Goal: Task Accomplishment & Management: Complete application form

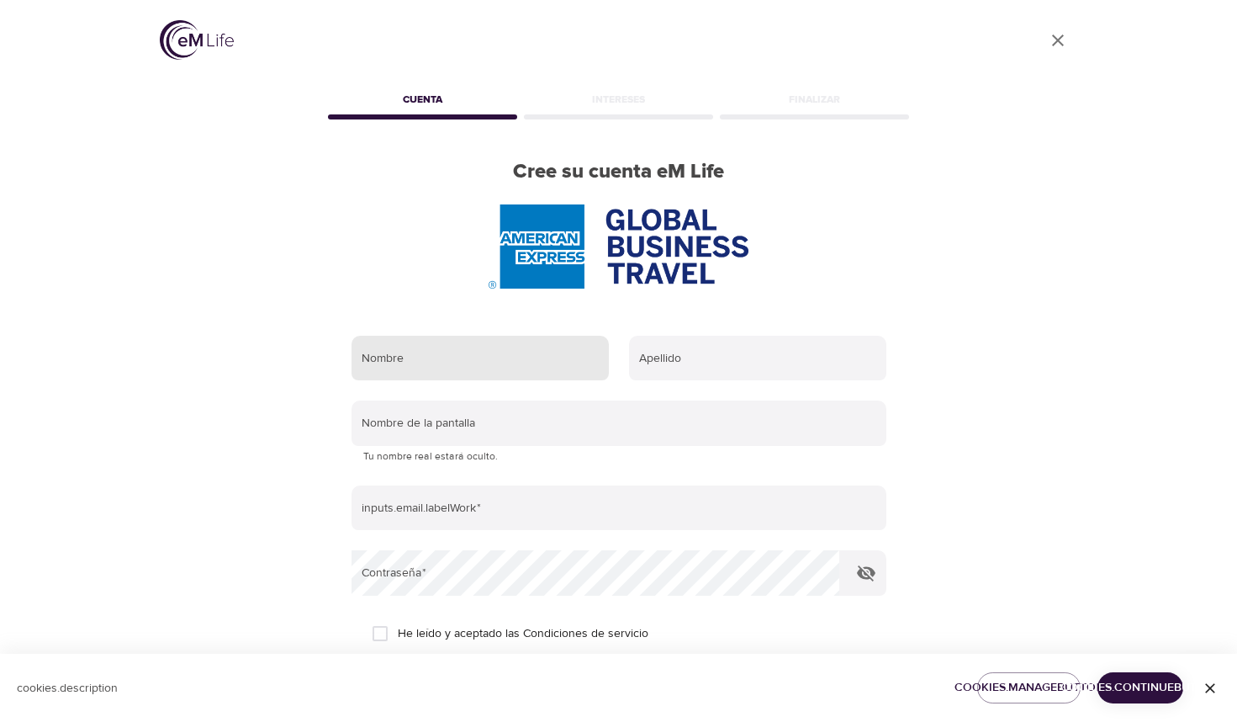
click at [464, 358] on input "text" at bounding box center [480, 358] width 257 height 45
type input "gulcin"
type input "cantemir"
type input "[EMAIL_ADDRESS][DOMAIN_NAME]"
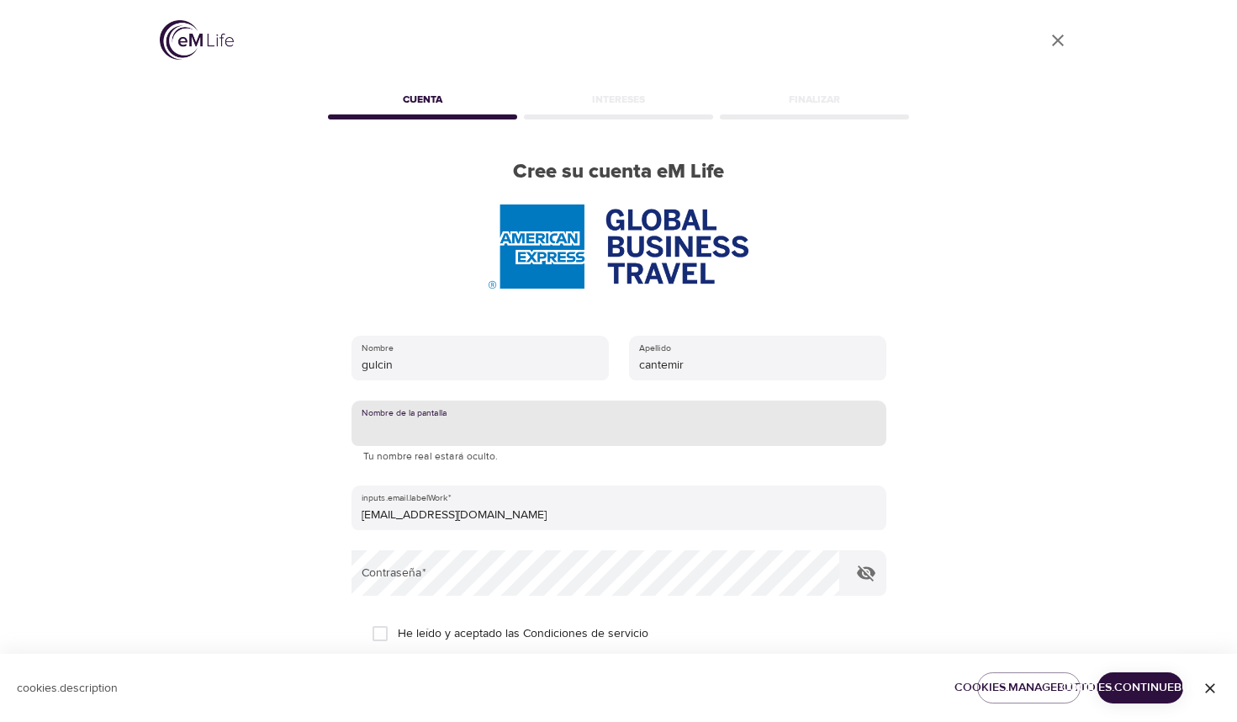
click at [499, 425] on input "text" at bounding box center [619, 422] width 535 height 45
type input "gulcin"
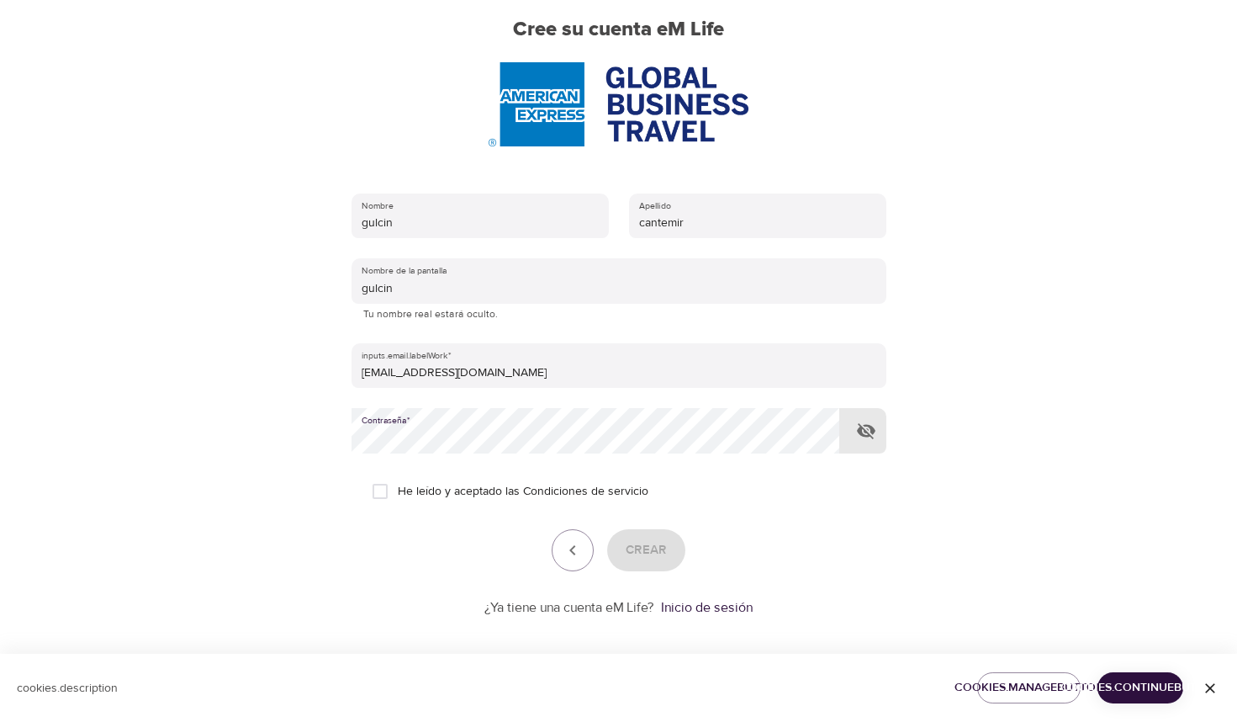
scroll to position [151, 0]
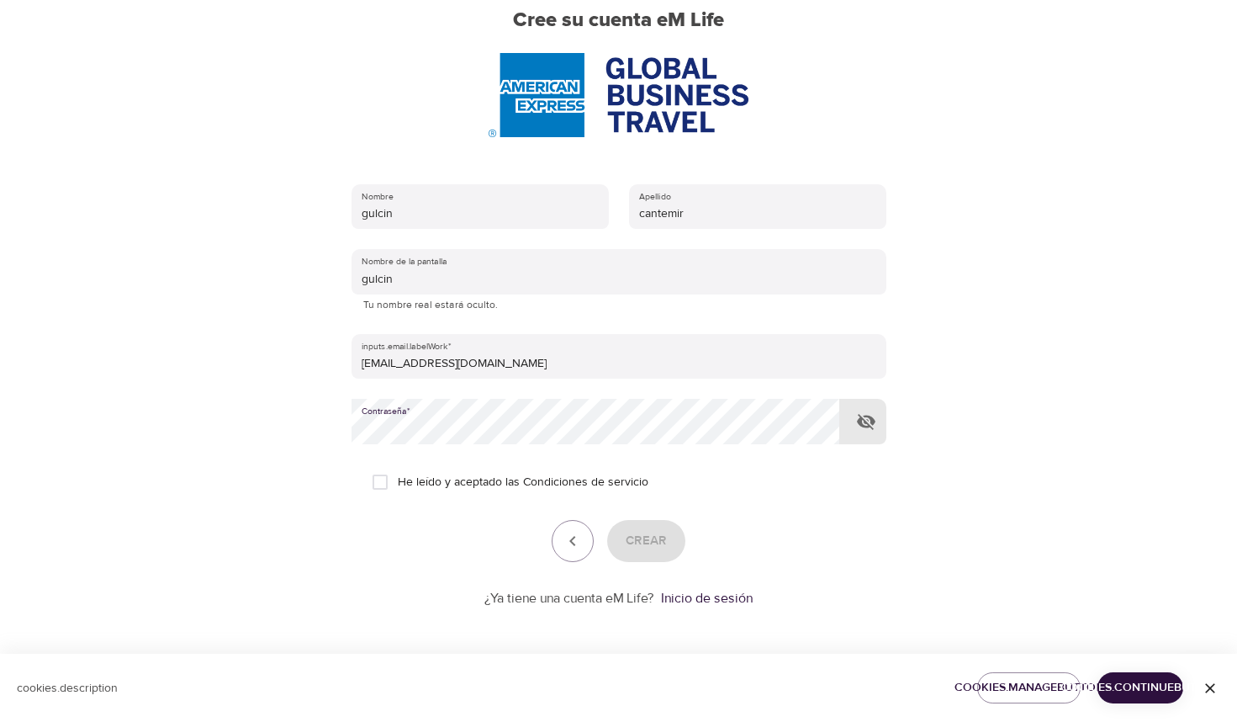
click at [373, 485] on input "He leído y aceptado las Condiciones de servicio" at bounding box center [380, 481] width 35 height 35
checkbox input "true"
click at [636, 527] on button "Crear" at bounding box center [646, 541] width 78 height 42
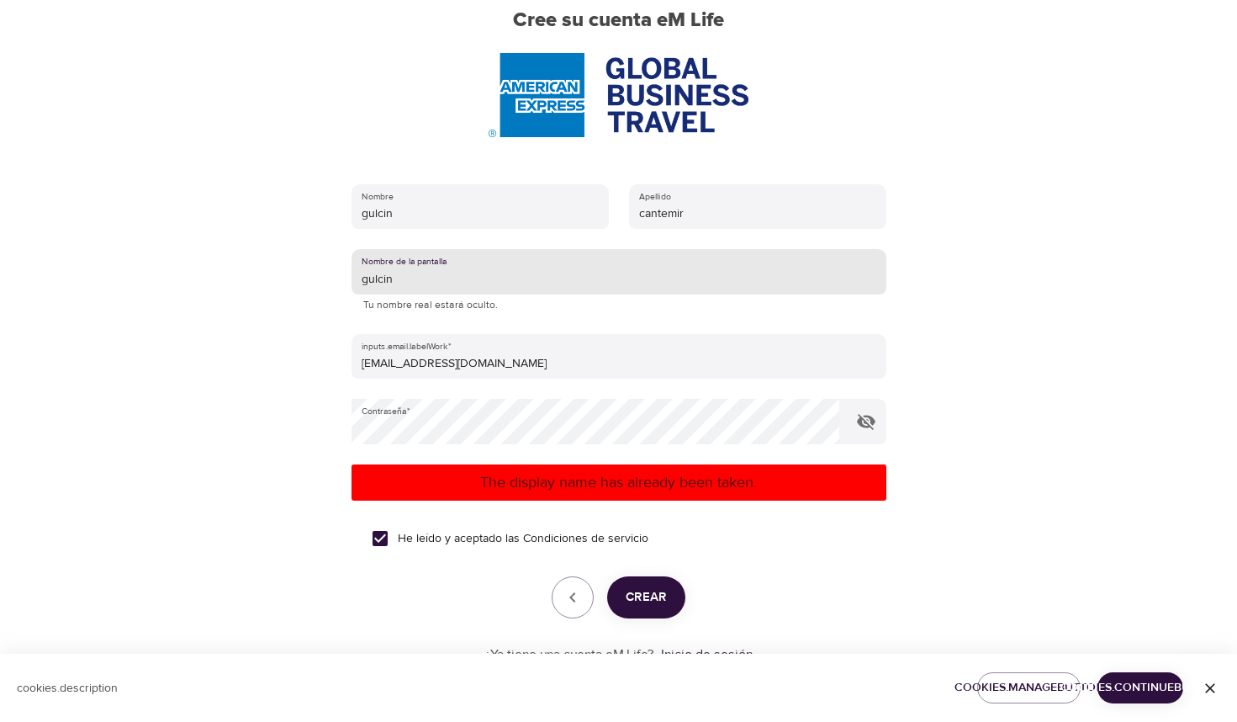
click at [412, 287] on input "gulcin" at bounding box center [619, 271] width 535 height 45
type input "gulcincan"
click at [661, 604] on span "Crear" at bounding box center [646, 597] width 41 height 22
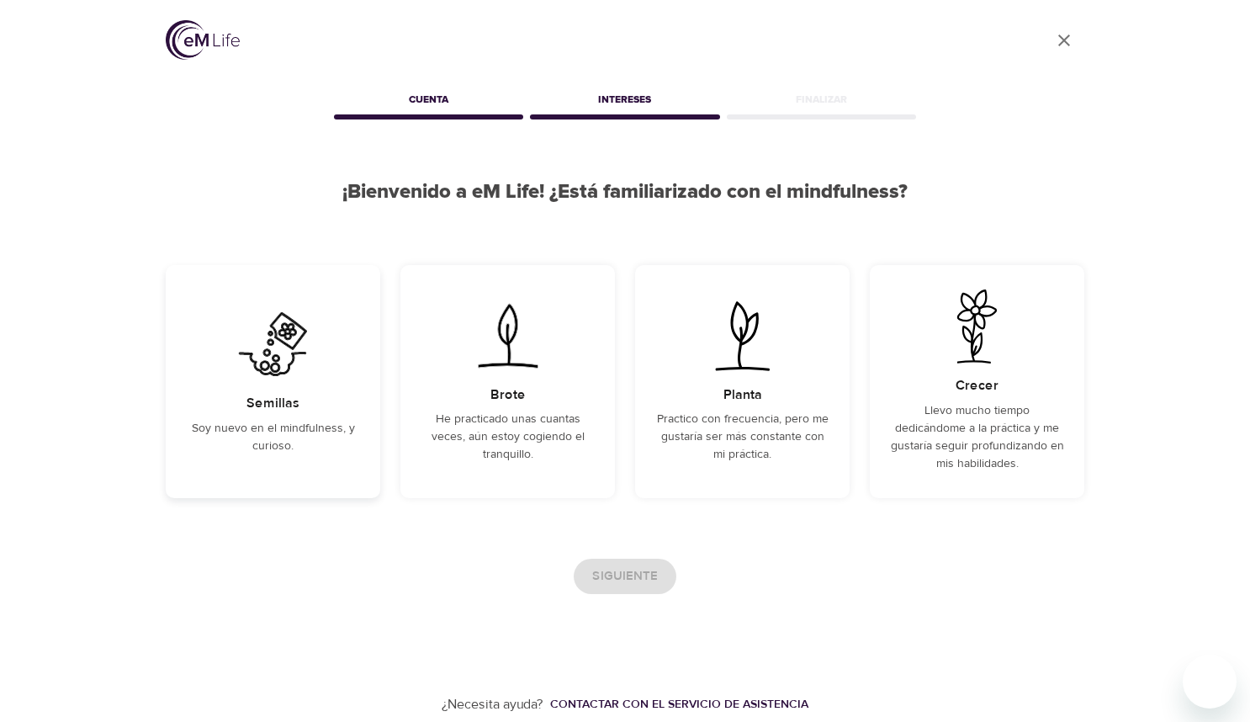
click at [314, 388] on div "Semillas Soy nuevo en el mindfulness, y curioso." at bounding box center [273, 381] width 214 height 233
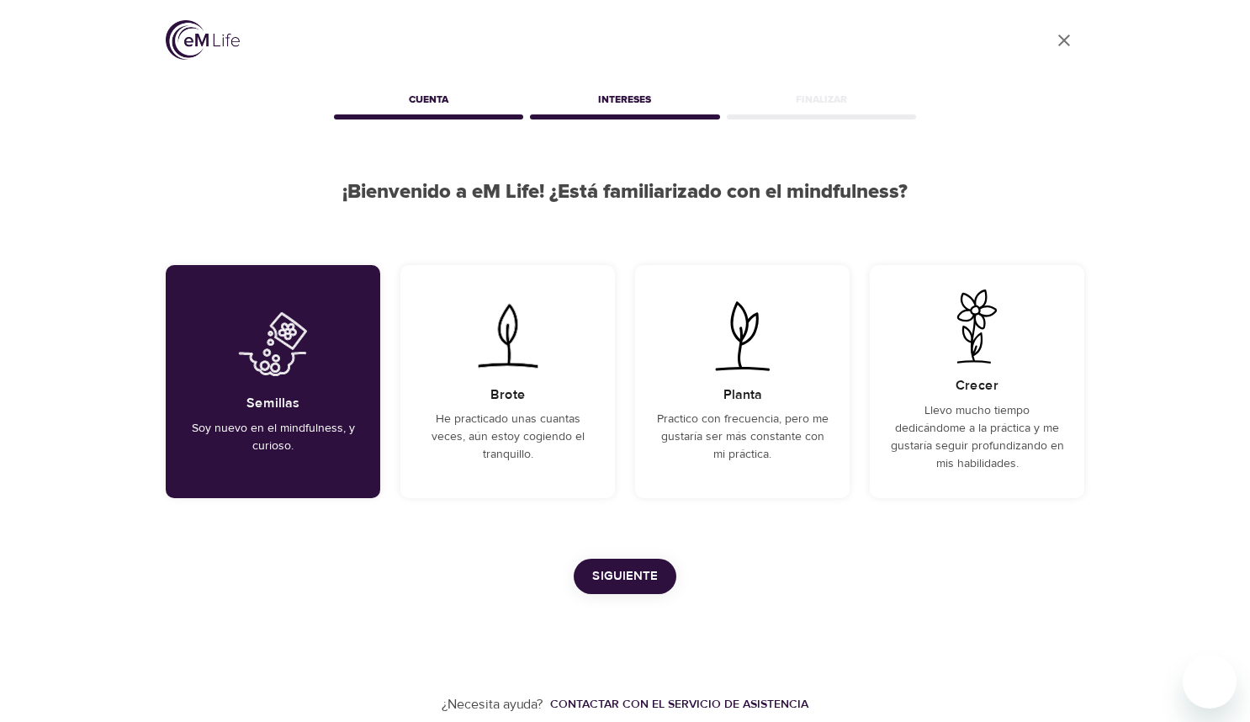
click at [649, 576] on span "Siguiente" at bounding box center [625, 576] width 66 height 22
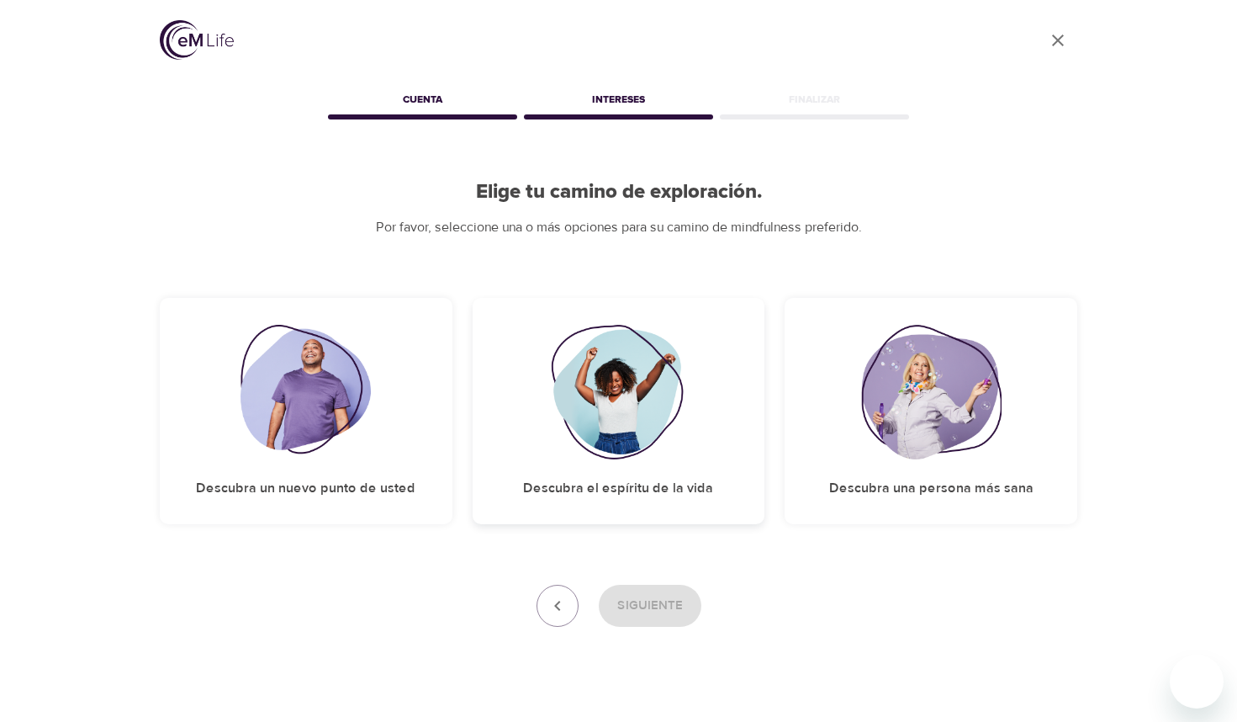
click at [649, 357] on img at bounding box center [619, 392] width 136 height 135
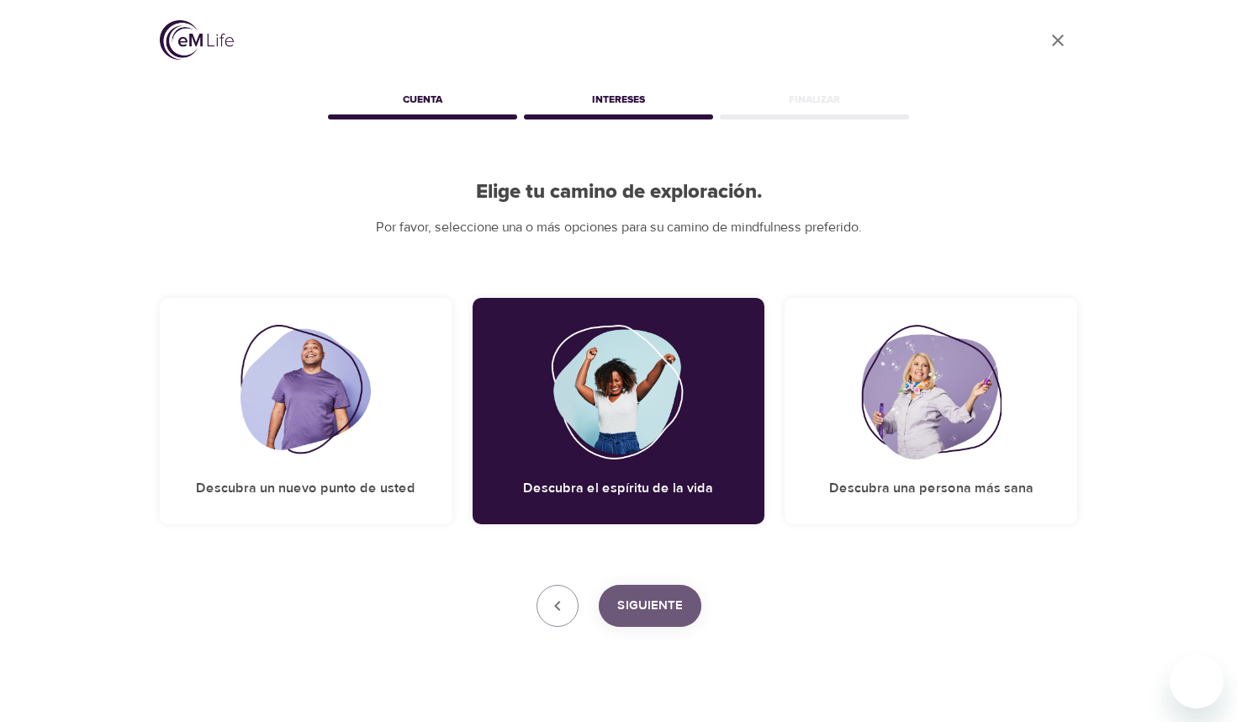
click at [647, 598] on span "Siguiente" at bounding box center [650, 606] width 66 height 22
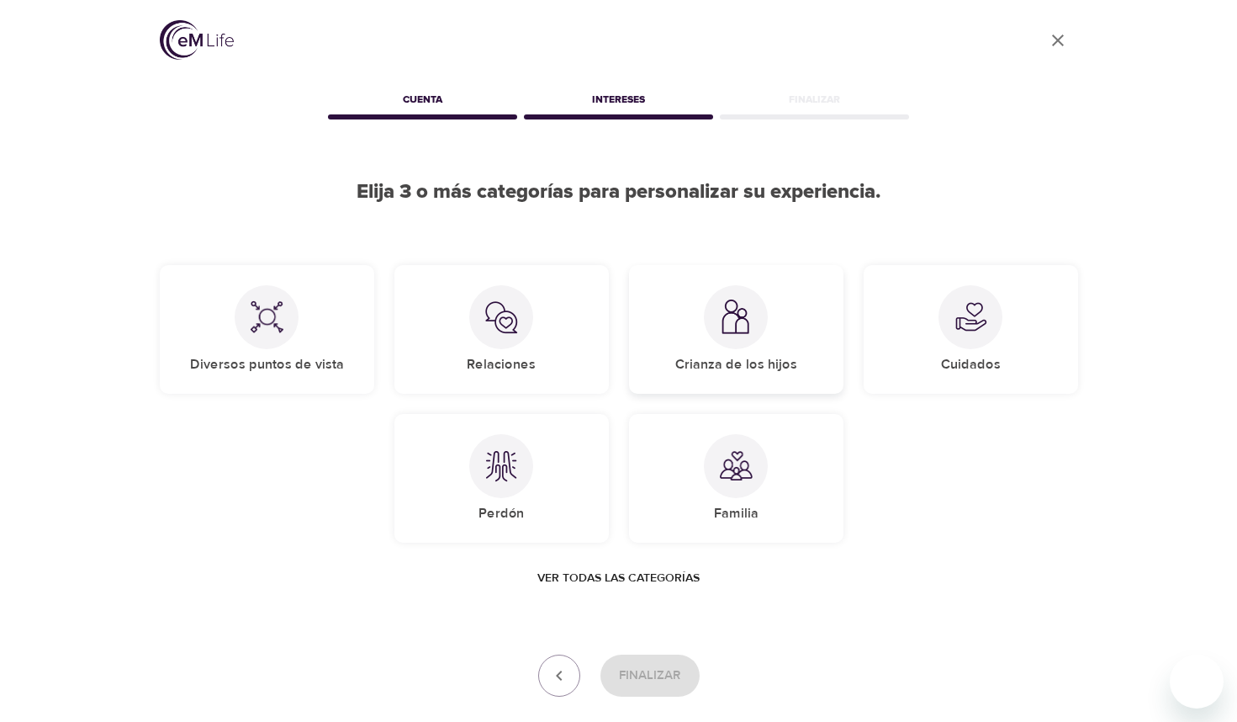
click at [755, 329] on div at bounding box center [736, 317] width 64 height 64
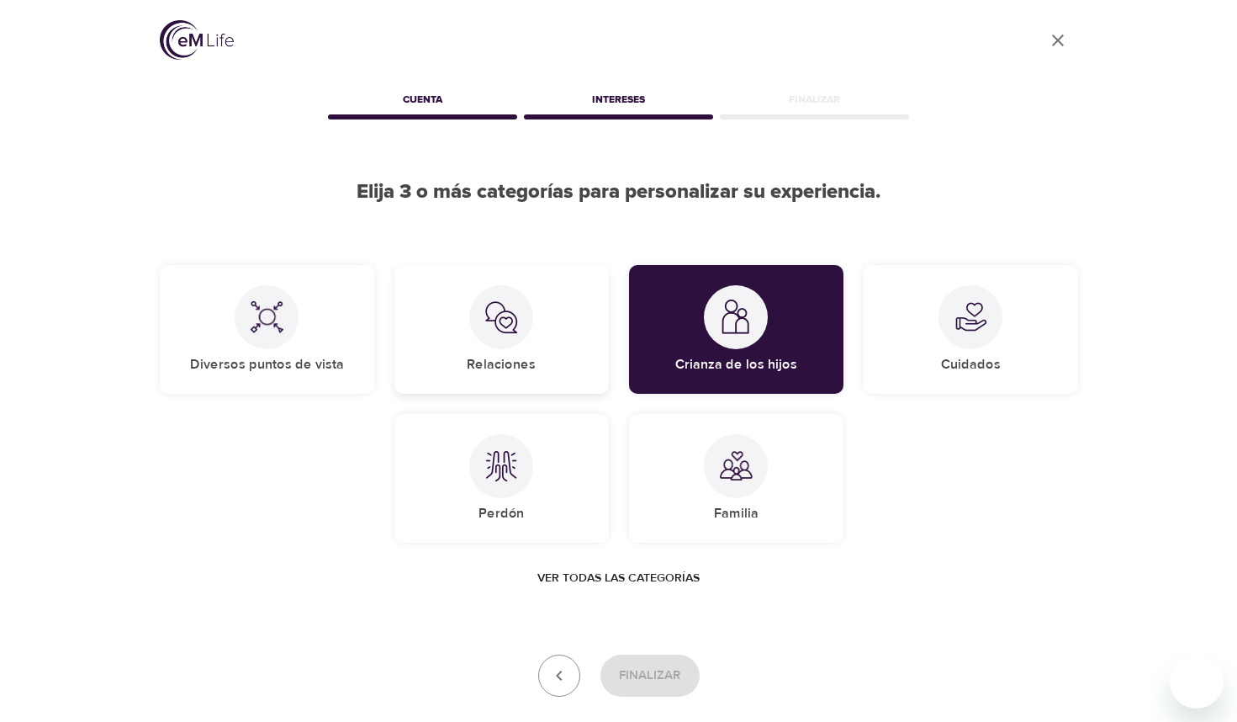
click at [515, 317] on img at bounding box center [502, 317] width 34 height 34
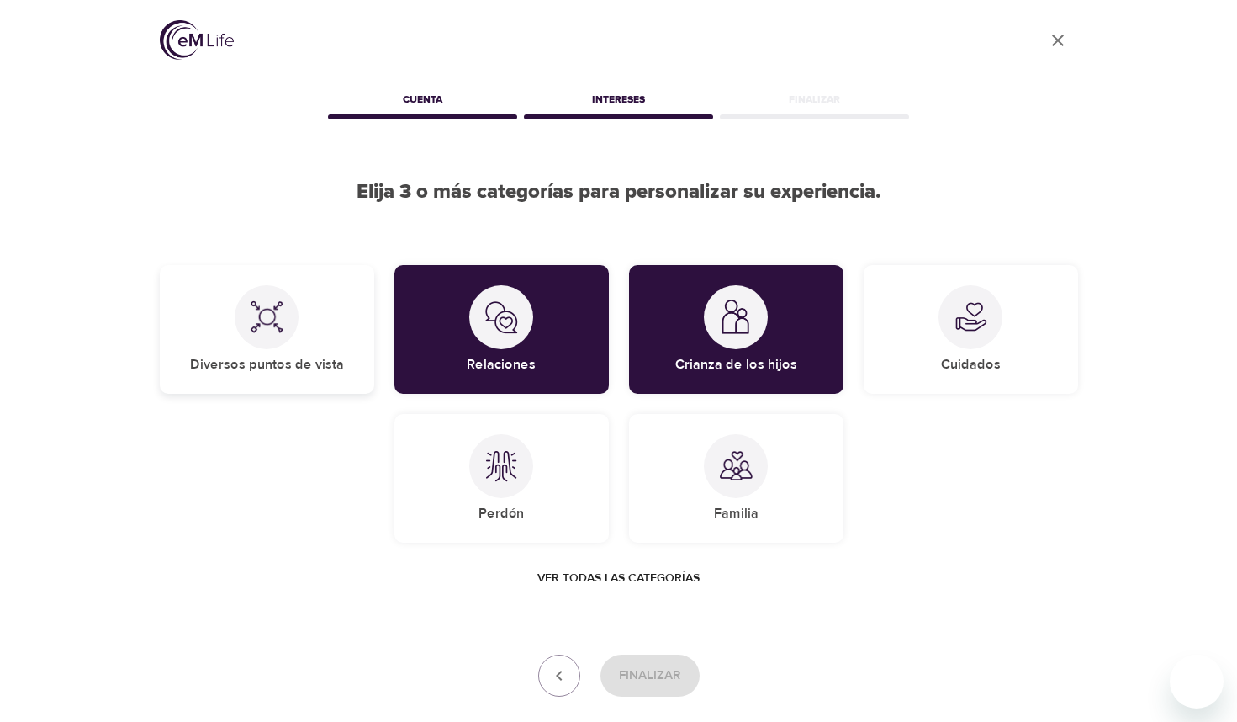
click at [334, 340] on div "Diversos puntos de vista" at bounding box center [267, 329] width 214 height 129
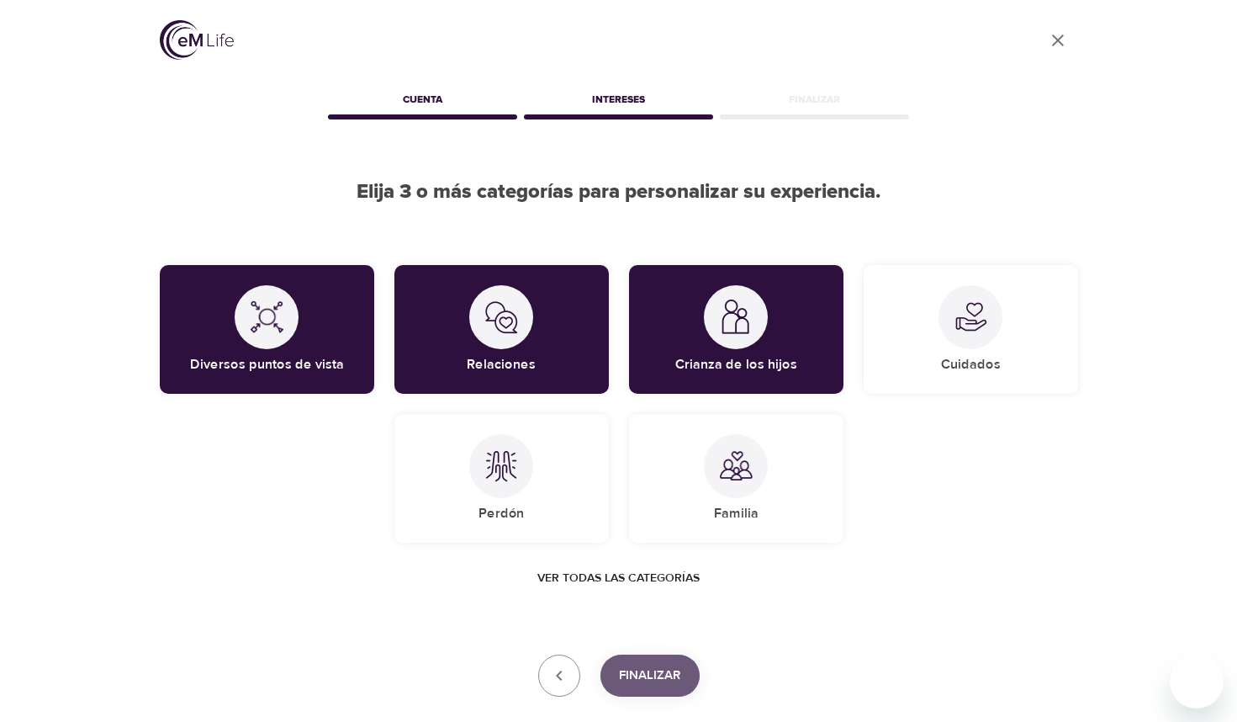
click at [683, 685] on button "Finalizar" at bounding box center [650, 675] width 99 height 42
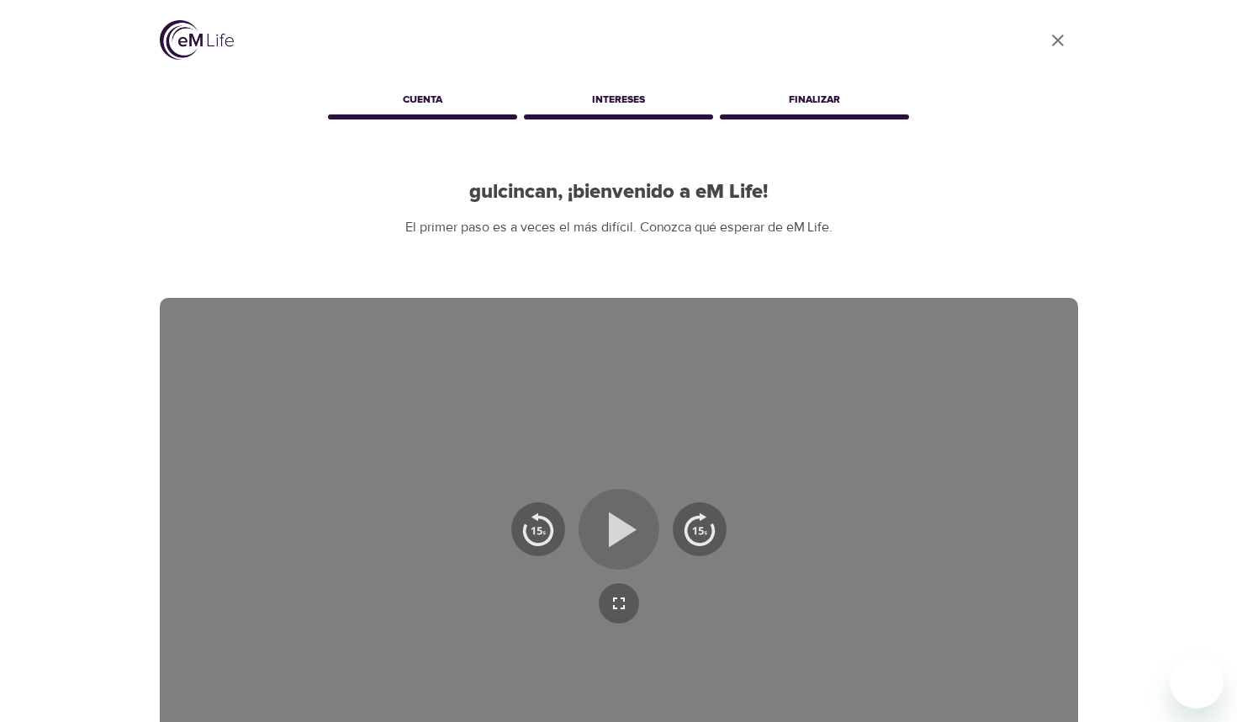
click at [641, 526] on icon "button" at bounding box center [619, 529] width 61 height 61
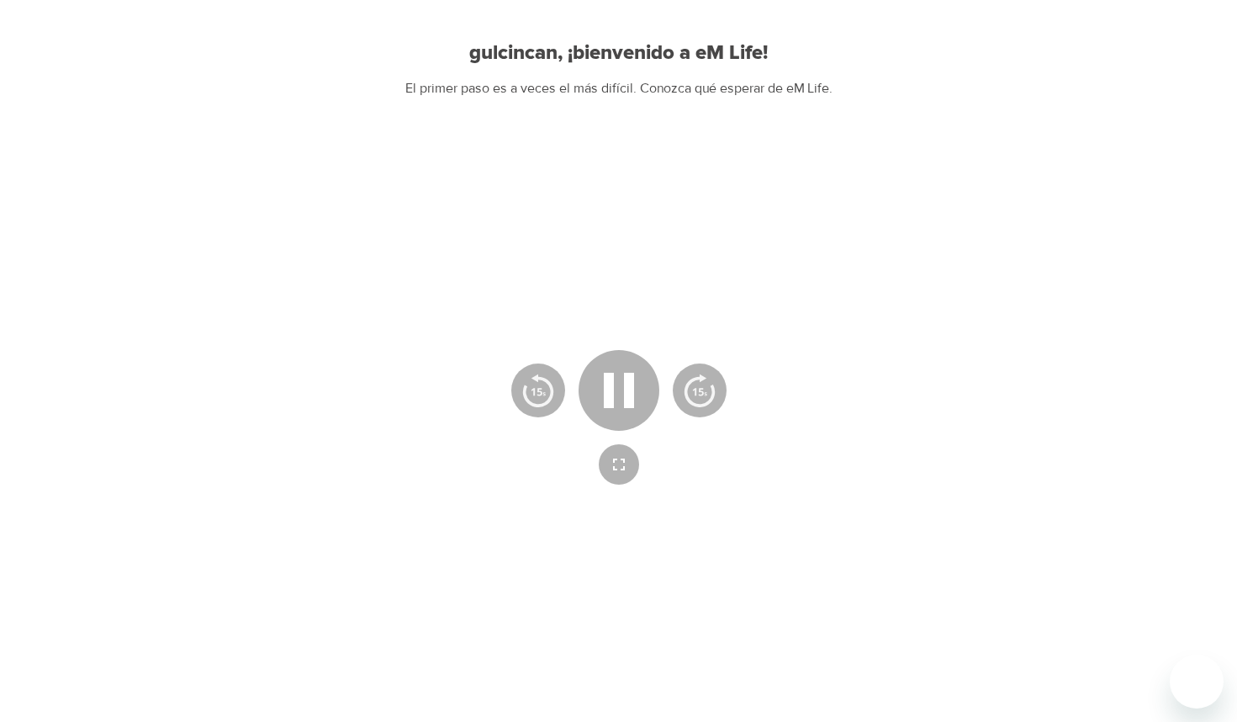
scroll to position [168, 0]
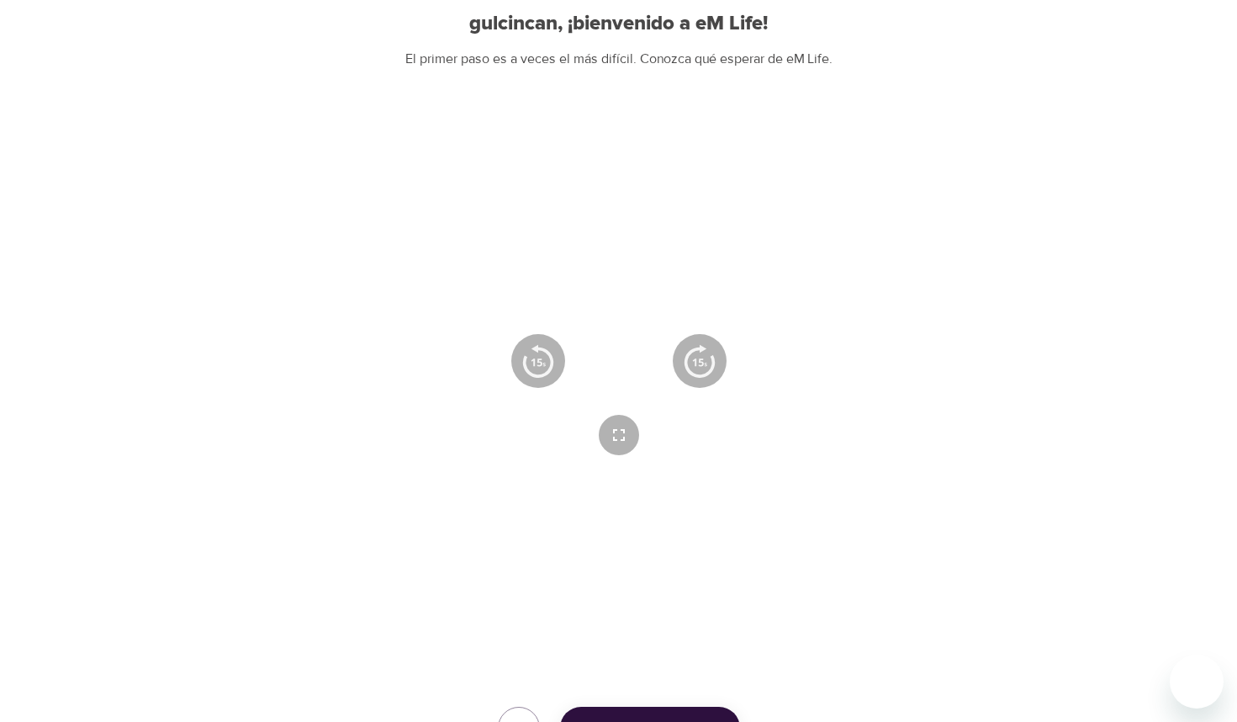
click at [612, 338] on icon "button" at bounding box center [619, 361] width 61 height 61
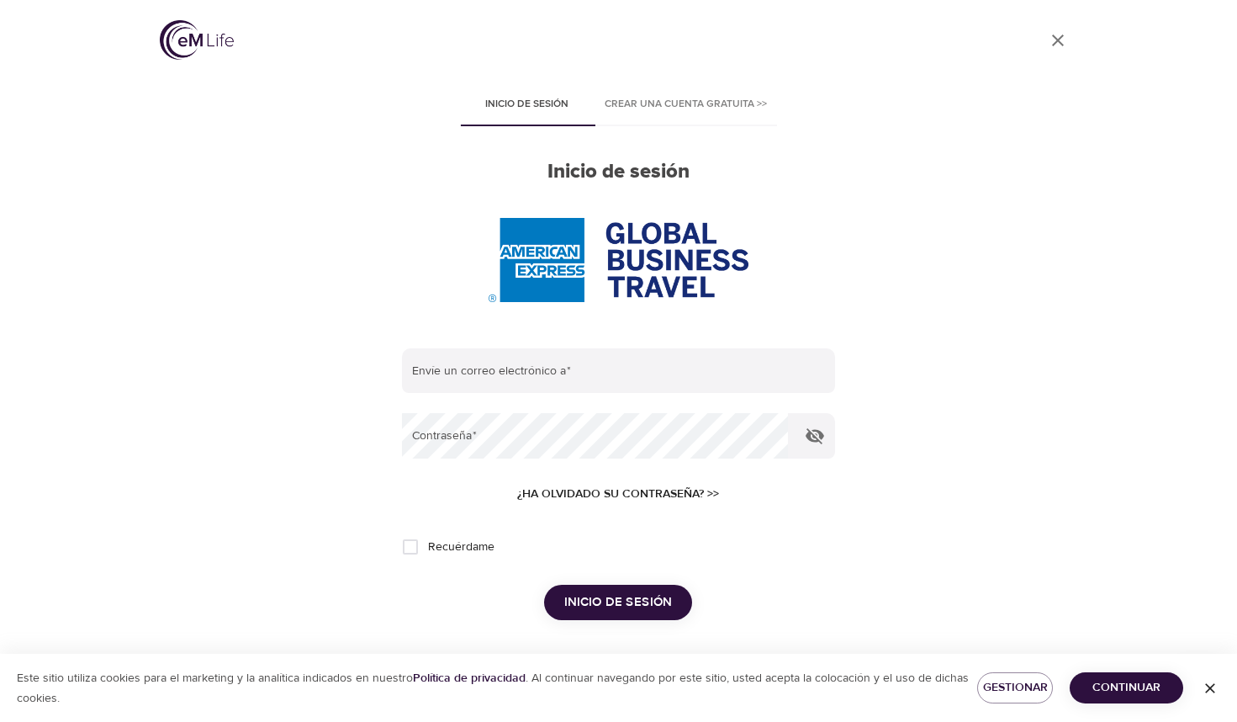
type input "[EMAIL_ADDRESS][DOMAIN_NAME]"
